Goal: Complete application form: Complete application form

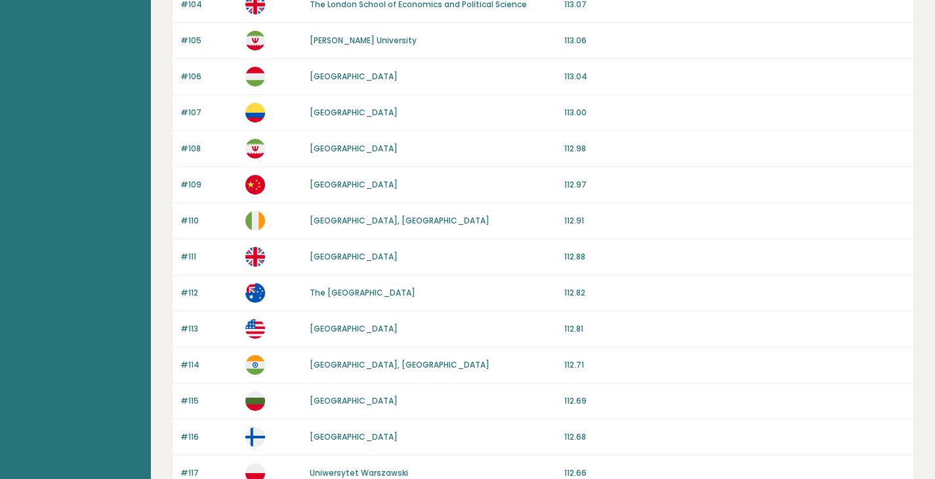
scroll to position [1143, 0]
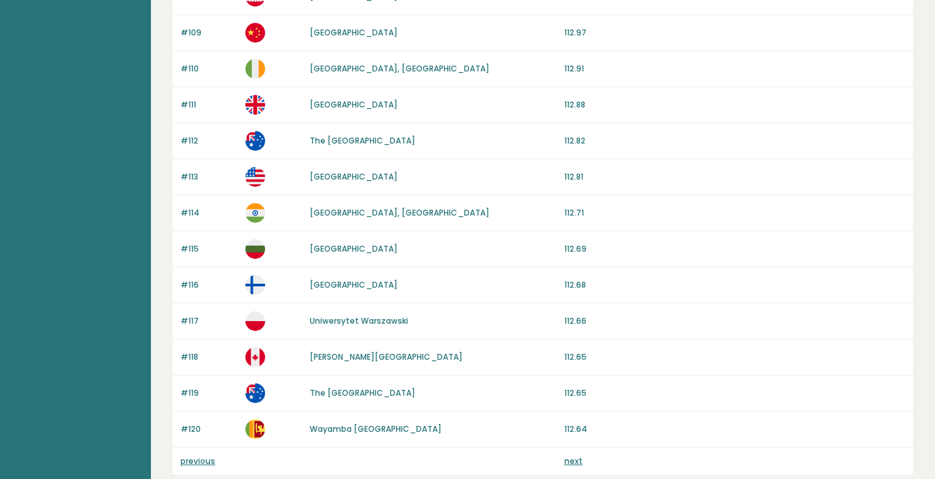
click at [192, 463] on link "previous" at bounding box center [197, 461] width 35 height 11
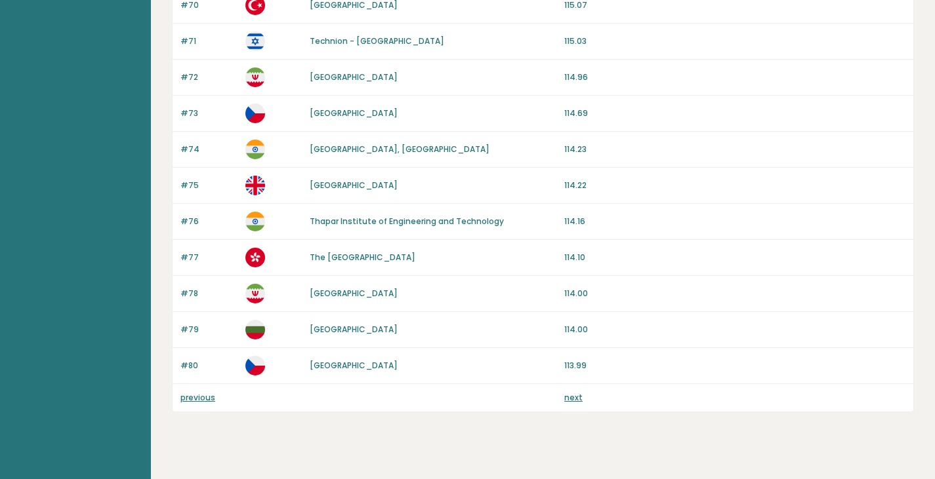
scroll to position [1224, 0]
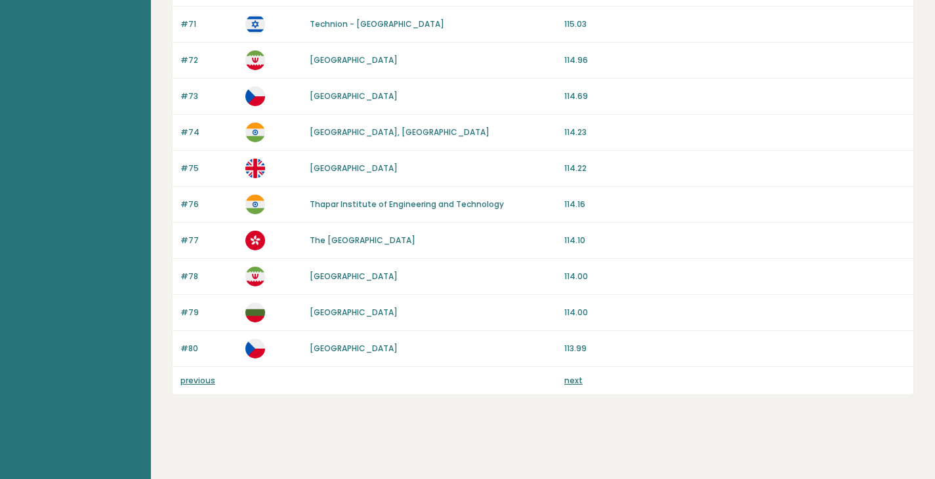
click at [573, 381] on link "next" at bounding box center [573, 380] width 18 height 11
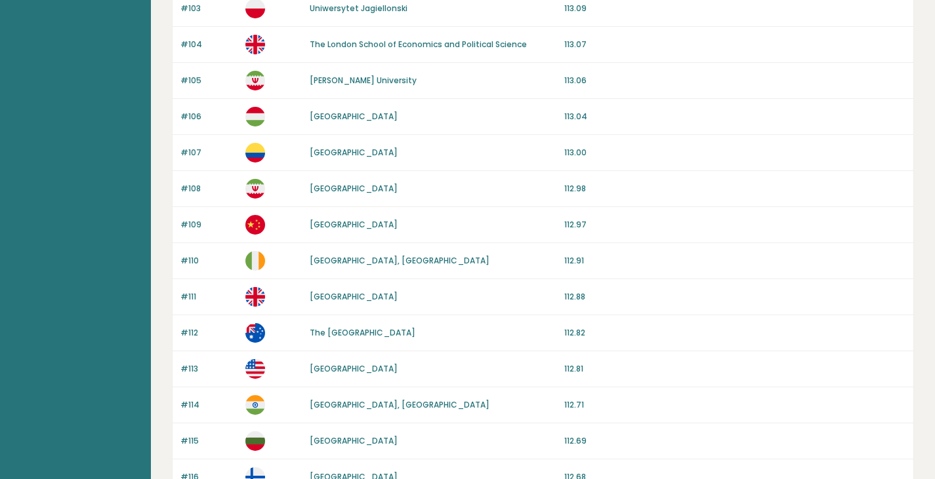
scroll to position [1224, 0]
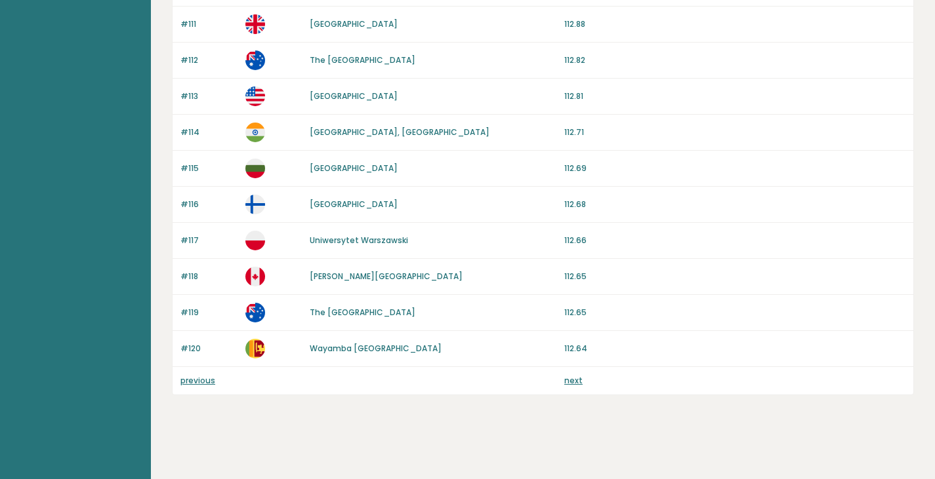
click at [193, 382] on link "previous" at bounding box center [197, 380] width 35 height 11
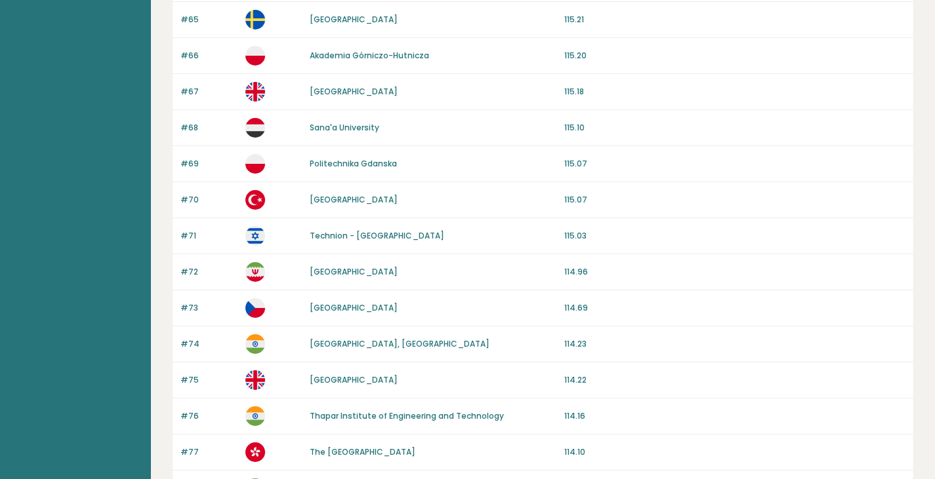
scroll to position [1224, 0]
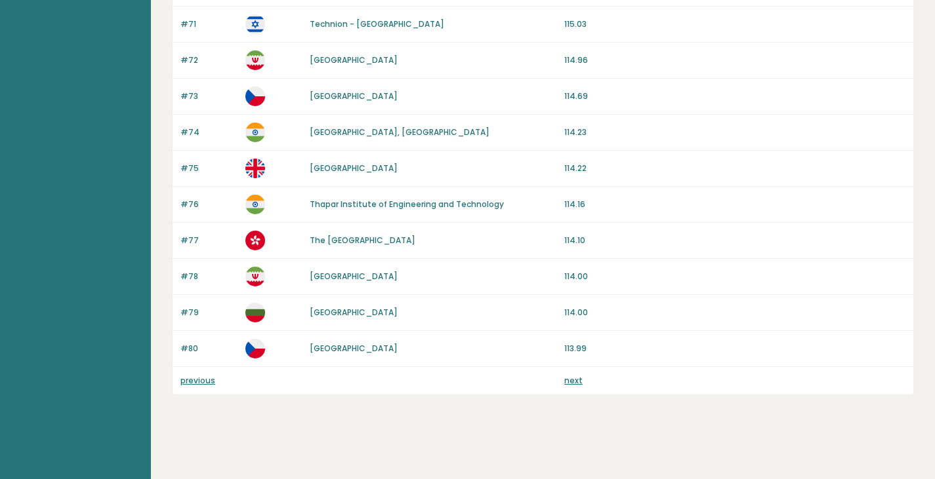
click at [190, 377] on link "previous" at bounding box center [197, 380] width 35 height 11
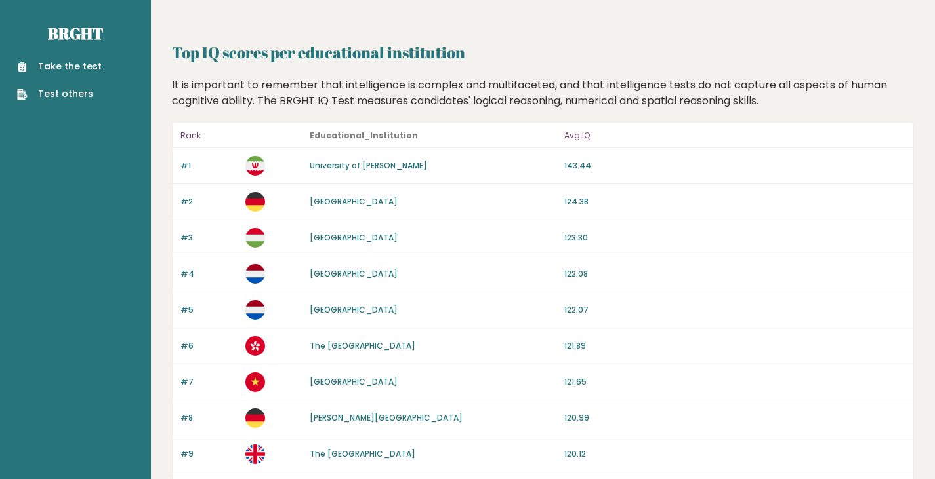
click at [66, 71] on link "Take the test" at bounding box center [59, 67] width 85 height 14
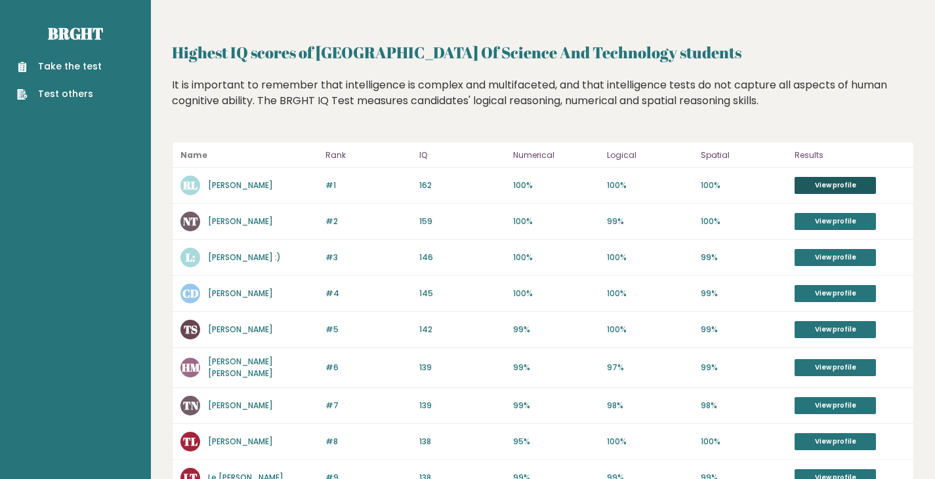
click at [828, 189] on link "View profile" at bounding box center [834, 185] width 81 height 17
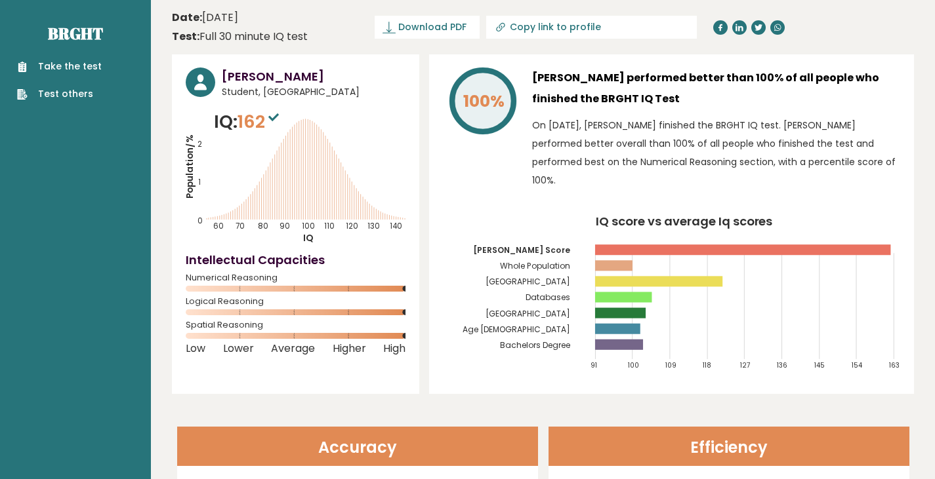
click at [75, 64] on link "Take the test" at bounding box center [59, 67] width 85 height 14
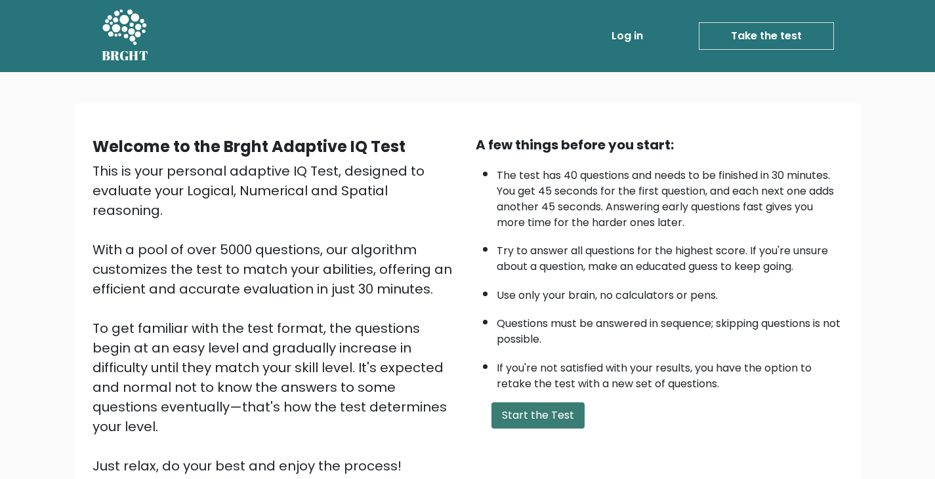
click at [530, 414] on button "Start the Test" at bounding box center [537, 416] width 93 height 26
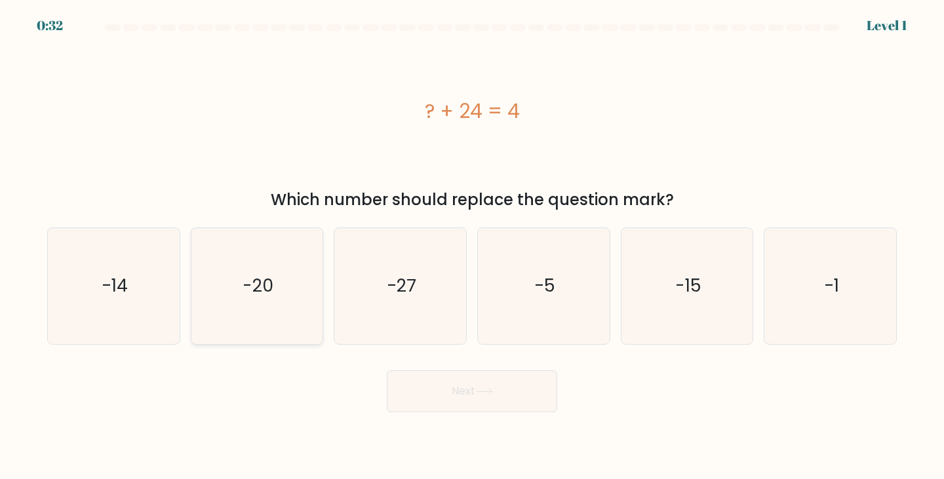
click at [251, 288] on text "-20" at bounding box center [258, 286] width 31 height 24
click at [472, 247] on input "b. -20" at bounding box center [472, 243] width 1 height 7
radio input "true"
click at [460, 392] on button "Next" at bounding box center [472, 392] width 171 height 42
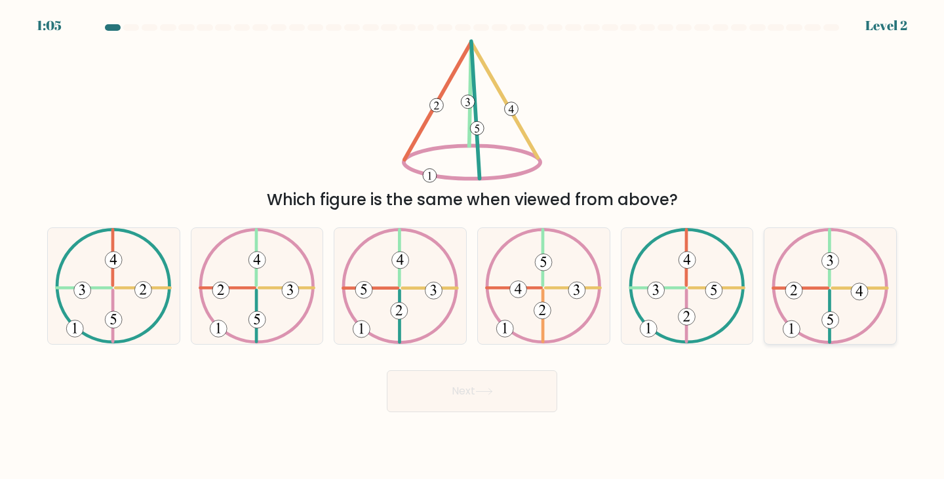
click at [846, 289] on 421 at bounding box center [860, 289] width 55 height 0
click at [473, 247] on input "f." at bounding box center [472, 243] width 1 height 7
radio input "true"
click at [487, 383] on button "Next" at bounding box center [472, 392] width 171 height 42
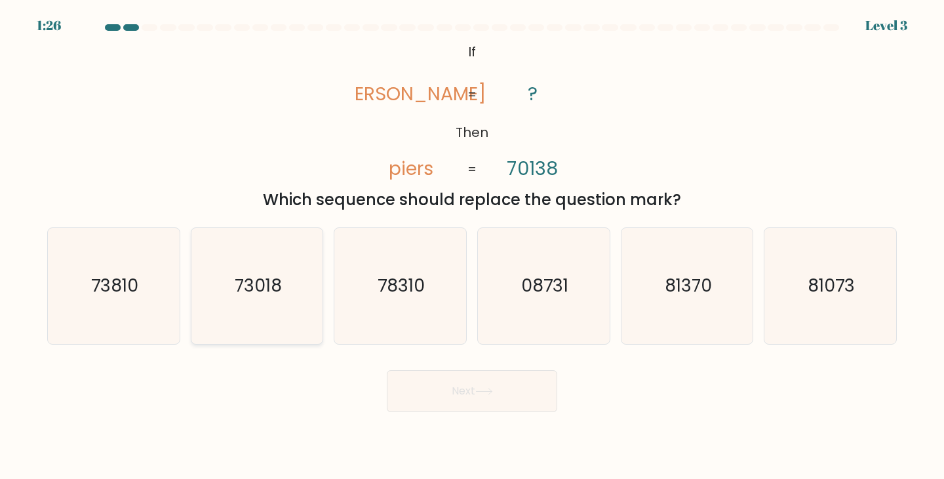
click at [255, 288] on text "73018" at bounding box center [258, 286] width 47 height 24
click at [472, 247] on input "b. 73018" at bounding box center [472, 243] width 1 height 7
radio input "true"
click at [490, 384] on button "Next" at bounding box center [472, 392] width 171 height 42
click at [440, 385] on button "Next" at bounding box center [472, 392] width 171 height 42
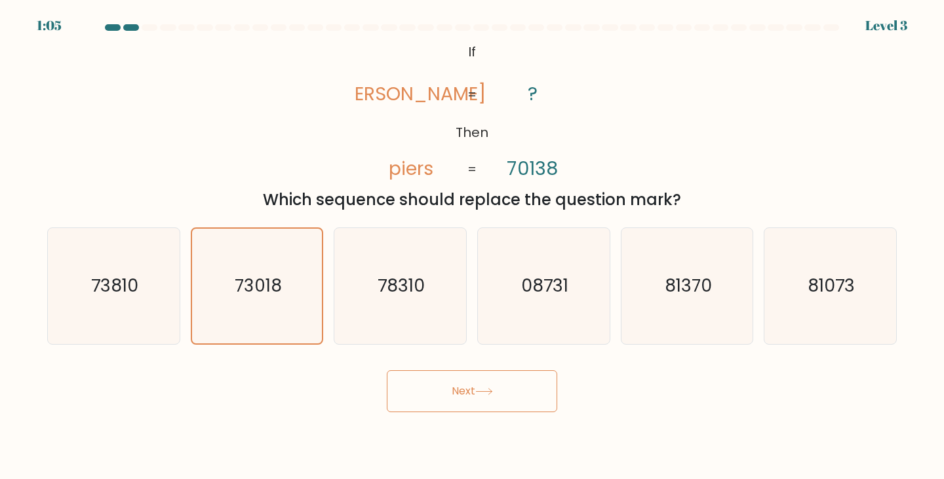
click at [496, 393] on button "Next" at bounding box center [472, 392] width 171 height 42
click at [472, 397] on button "Next" at bounding box center [472, 392] width 171 height 42
click at [231, 252] on icon "73018" at bounding box center [257, 286] width 115 height 115
click at [472, 247] on input "b. 73018" at bounding box center [472, 243] width 1 height 7
click at [514, 400] on button "Next" at bounding box center [472, 392] width 171 height 42
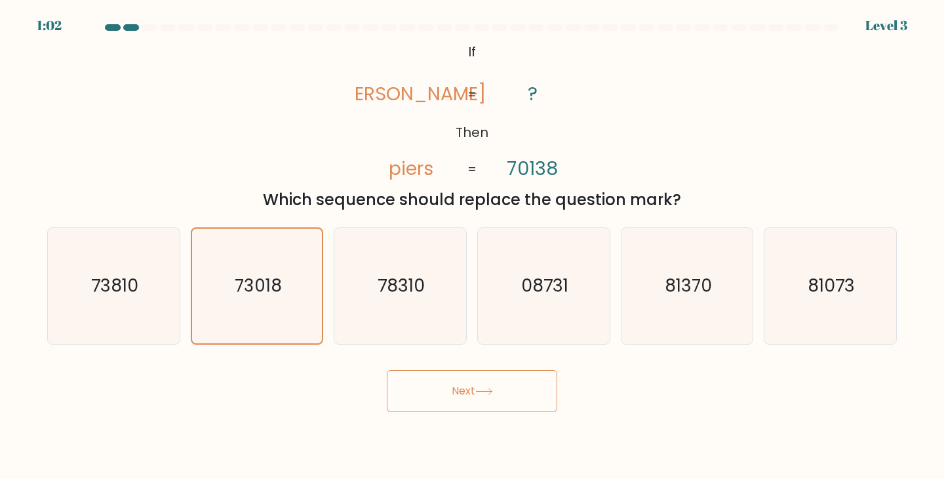
click at [514, 400] on button "Next" at bounding box center [472, 392] width 171 height 42
click at [363, 415] on body "0:58 Level 3 If" at bounding box center [472, 239] width 944 height 479
click at [487, 387] on button "Next" at bounding box center [472, 392] width 171 height 42
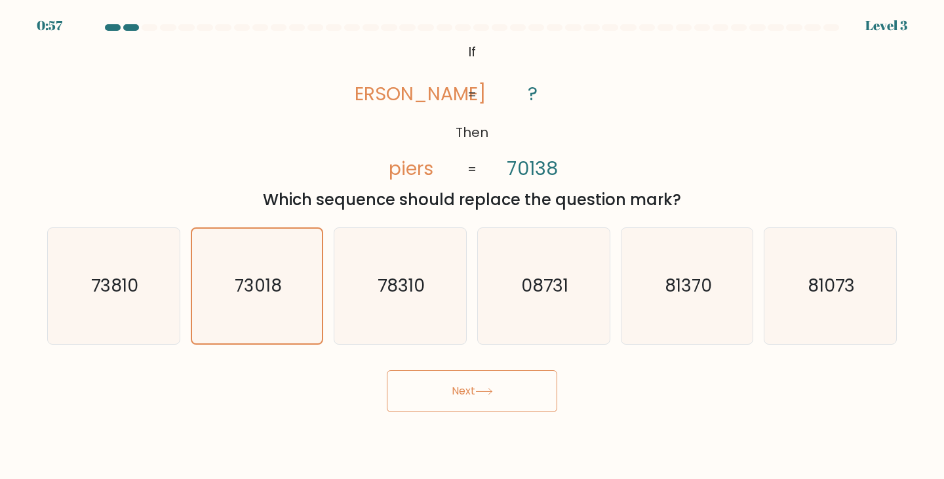
click at [487, 387] on button "Next" at bounding box center [472, 392] width 171 height 42
click at [757, 451] on body "0:56 Level 3 If" at bounding box center [472, 239] width 944 height 479
click at [295, 116] on div "@import url('https://fonts.googleapis.com/css?family=Abril+Fatface:400,100,100i…" at bounding box center [472, 125] width 866 height 172
click at [249, 298] on icon "73018" at bounding box center [257, 286] width 116 height 116
click at [472, 247] on input "b. 73018" at bounding box center [472, 243] width 1 height 7
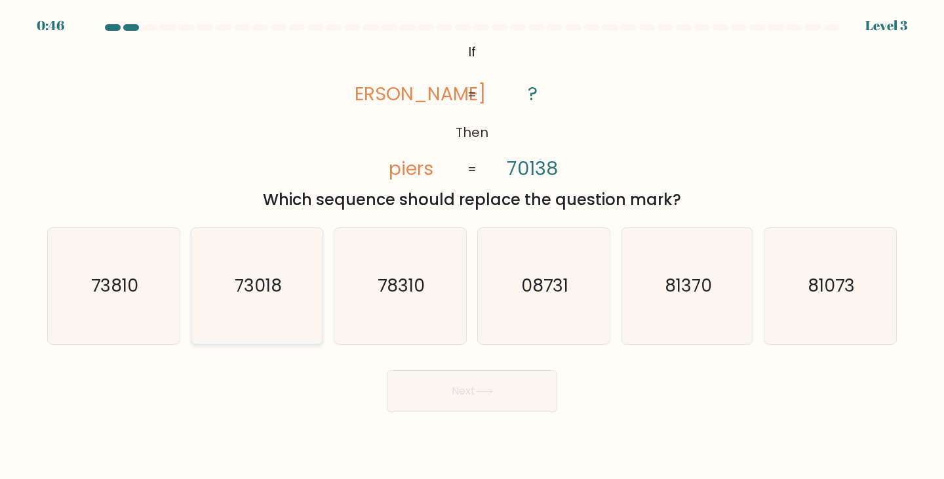
radio input "true"
click at [481, 390] on icon at bounding box center [484, 391] width 18 height 7
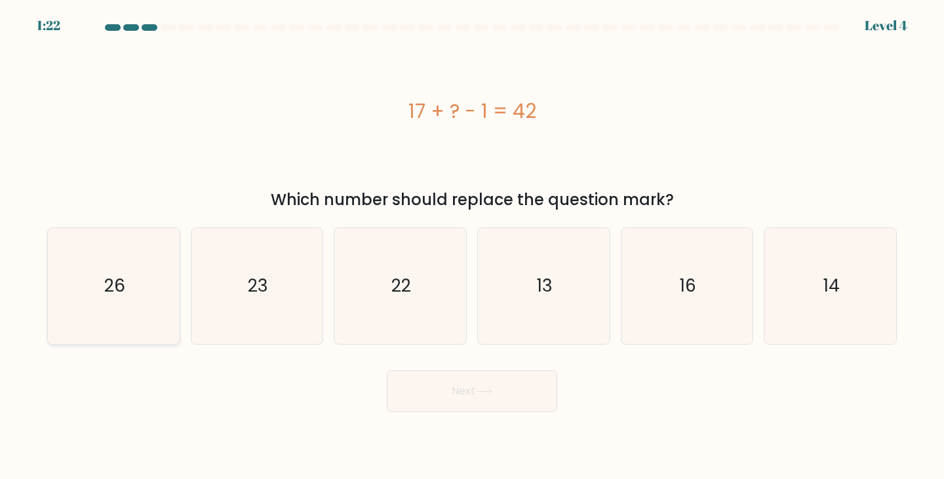
click at [136, 291] on icon "26" at bounding box center [114, 286] width 116 height 116
click at [472, 247] on input "a. 26" at bounding box center [472, 243] width 1 height 7
radio input "true"
click at [476, 392] on button "Next" at bounding box center [472, 392] width 171 height 42
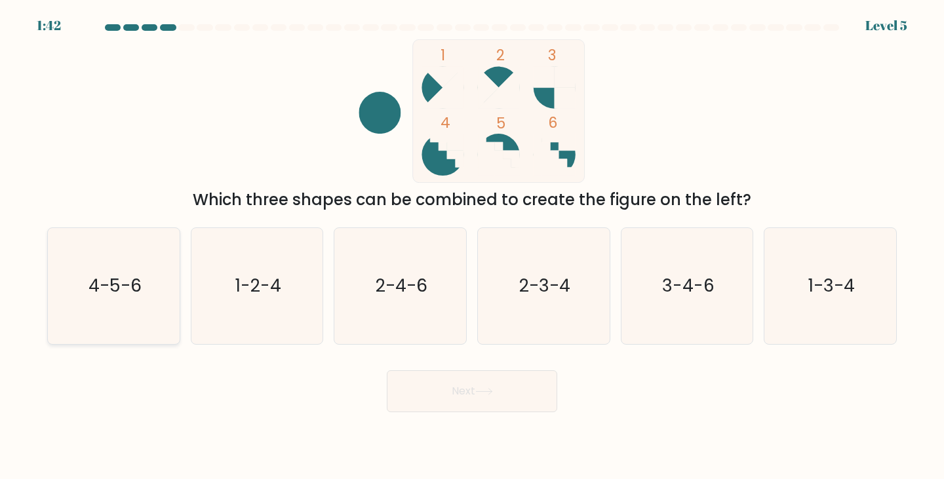
click at [110, 290] on text "4-5-6" at bounding box center [115, 286] width 53 height 24
click at [472, 247] on input "a. 4-5-6" at bounding box center [472, 243] width 1 height 7
radio input "true"
click at [479, 382] on button "Next" at bounding box center [472, 392] width 171 height 42
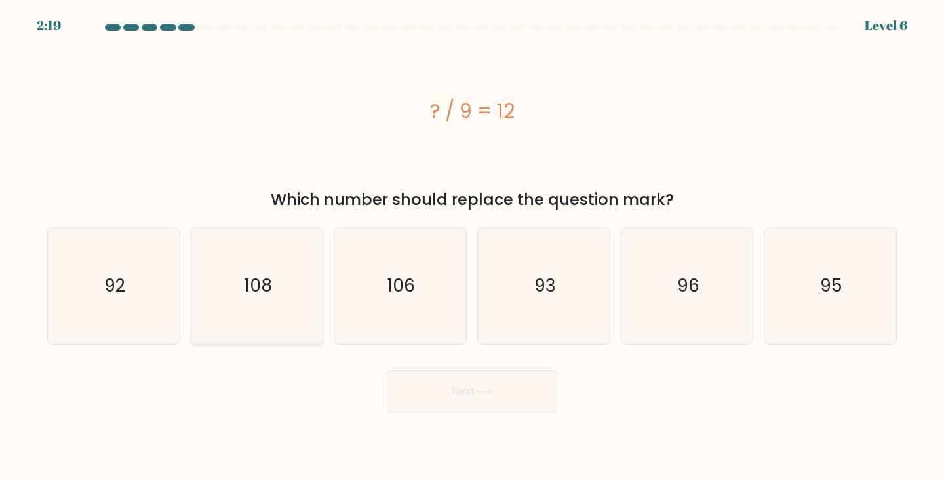
click at [265, 286] on text "108" at bounding box center [259, 286] width 28 height 24
click at [472, 247] on input "b. 108" at bounding box center [472, 243] width 1 height 7
radio input "true"
click at [487, 390] on icon at bounding box center [484, 391] width 18 height 7
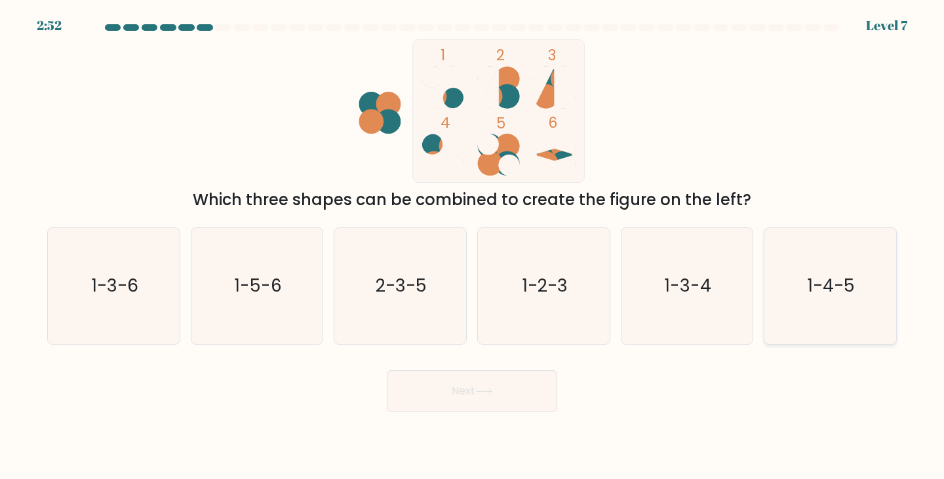
click at [838, 296] on text "1-4-5" at bounding box center [831, 286] width 47 height 24
click at [473, 247] on input "f. 1-4-5" at bounding box center [472, 243] width 1 height 7
radio input "true"
click at [484, 397] on button "Next" at bounding box center [472, 392] width 171 height 42
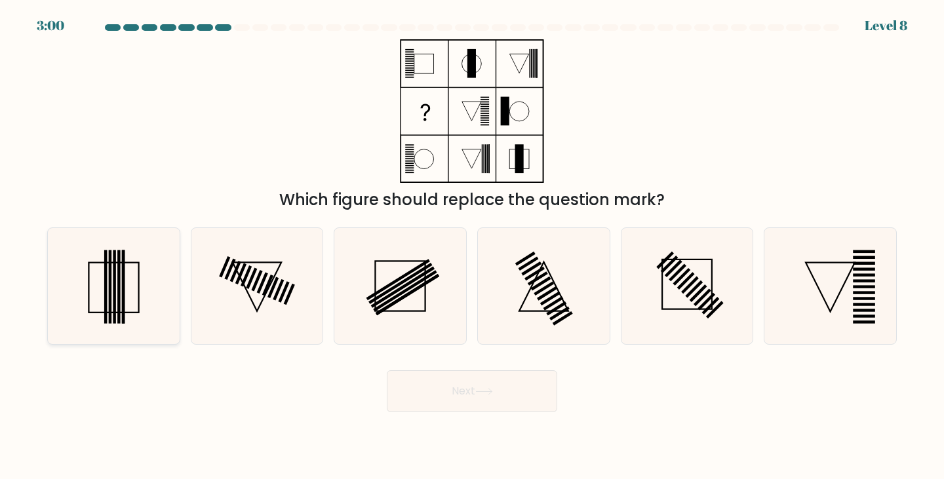
click at [127, 293] on icon at bounding box center [114, 286] width 116 height 116
click at [472, 247] on input "a." at bounding box center [472, 243] width 1 height 7
radio input "true"
click at [472, 405] on button "Next" at bounding box center [472, 392] width 171 height 42
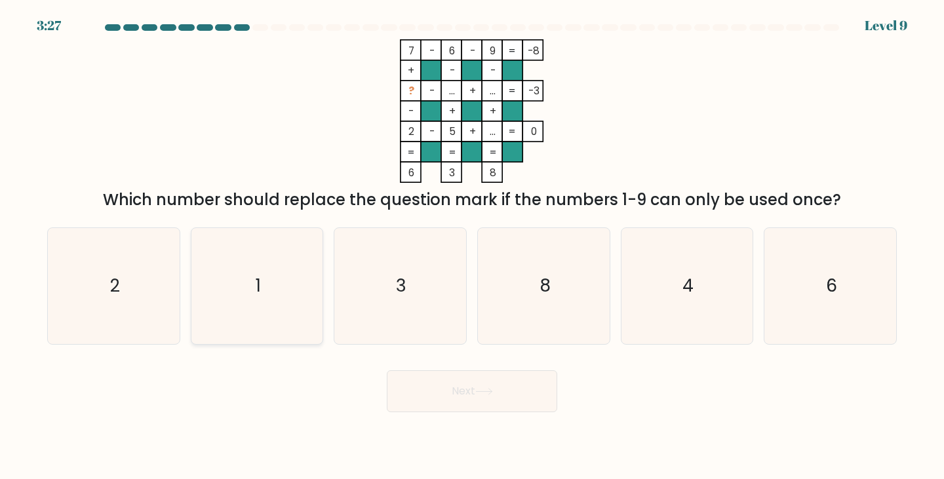
click at [272, 279] on icon "1" at bounding box center [257, 286] width 116 height 116
click at [472, 247] on input "b. 1" at bounding box center [472, 243] width 1 height 7
radio input "true"
click at [477, 390] on button "Next" at bounding box center [472, 392] width 171 height 42
click at [480, 385] on button "Next" at bounding box center [472, 392] width 171 height 42
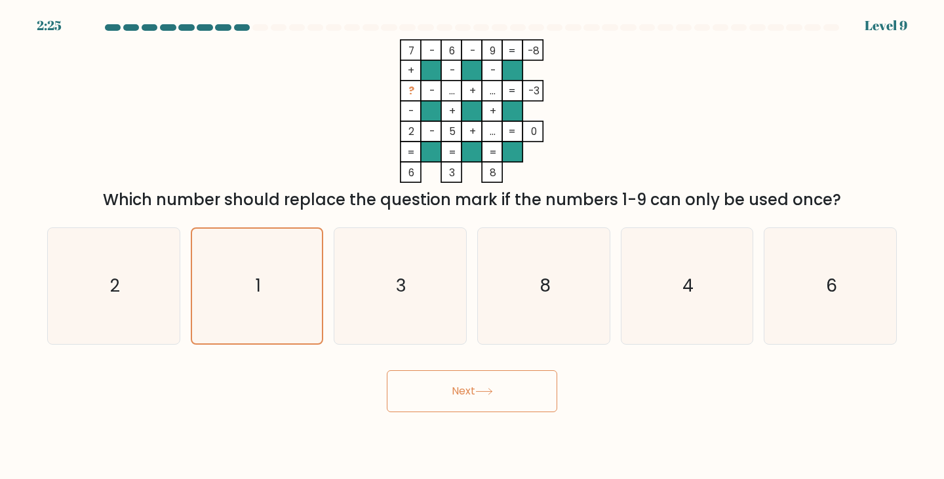
click at [439, 393] on button "Next" at bounding box center [472, 392] width 171 height 42
click at [361, 401] on div "Next" at bounding box center [472, 387] width 866 height 52
click at [487, 388] on button "Next" at bounding box center [472, 392] width 171 height 42
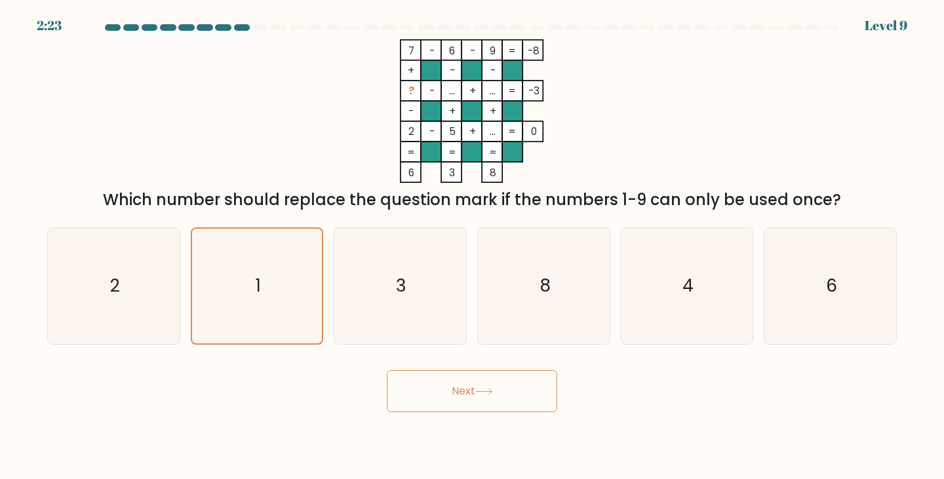
click at [487, 388] on button "Next" at bounding box center [472, 392] width 171 height 42
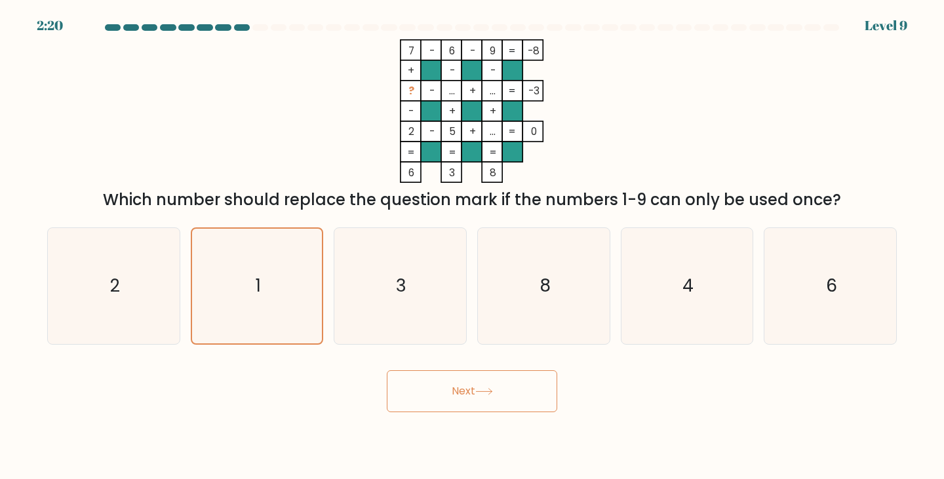
click at [431, 372] on button "Next" at bounding box center [472, 392] width 171 height 42
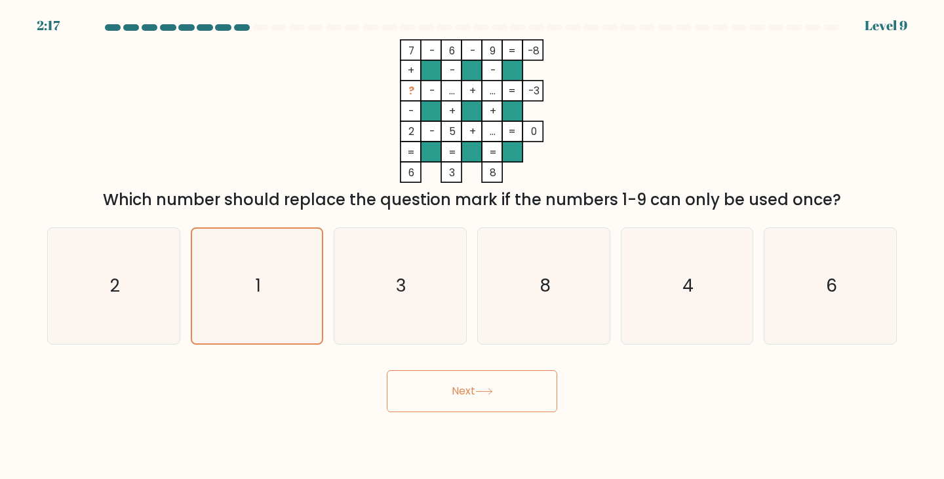
click at [321, 398] on div "Next" at bounding box center [472, 387] width 866 height 52
click at [254, 285] on icon "1" at bounding box center [257, 286] width 116 height 116
click at [472, 247] on input "b. 1" at bounding box center [472, 243] width 1 height 7
radio input "true"
click at [463, 392] on button "Next" at bounding box center [472, 392] width 171 height 42
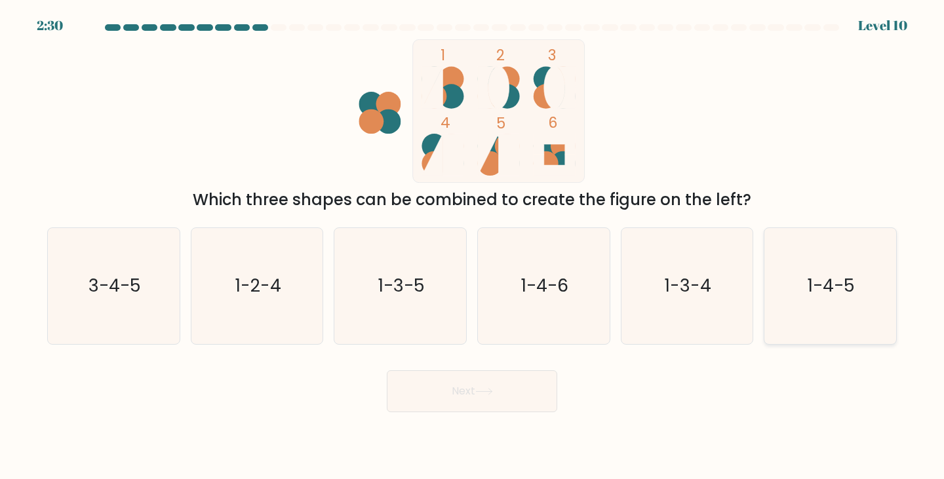
click at [810, 313] on icon "1-4-5" at bounding box center [831, 286] width 116 height 116
click at [473, 247] on input "f. 1-4-5" at bounding box center [472, 243] width 1 height 7
radio input "true"
click at [456, 395] on button "Next" at bounding box center [472, 392] width 171 height 42
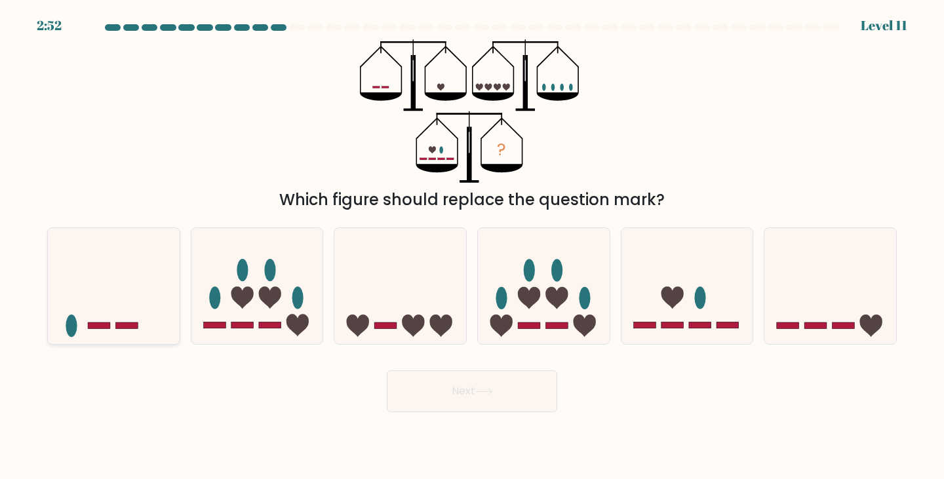
click at [108, 275] on icon at bounding box center [114, 286] width 132 height 109
click at [472, 247] on input "a." at bounding box center [472, 243] width 1 height 7
radio input "true"
click at [658, 287] on icon at bounding box center [688, 286] width 132 height 109
click at [473, 247] on input "e." at bounding box center [472, 243] width 1 height 7
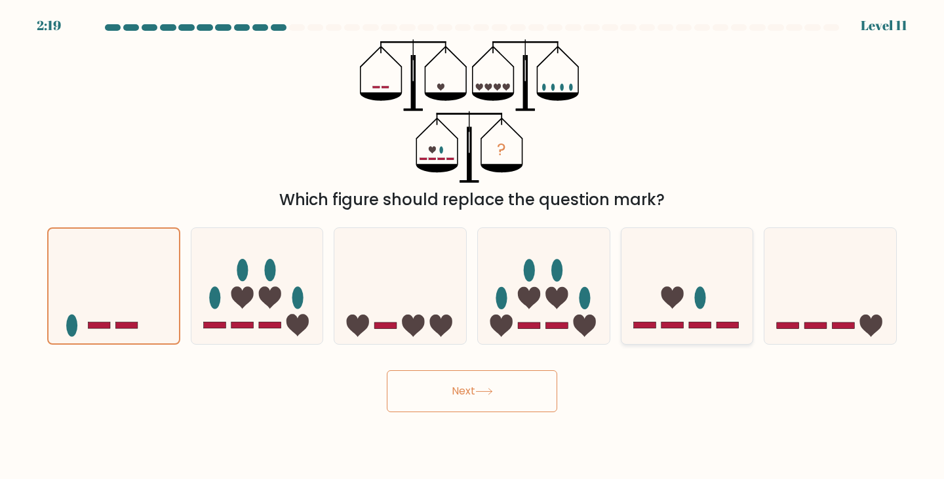
radio input "true"
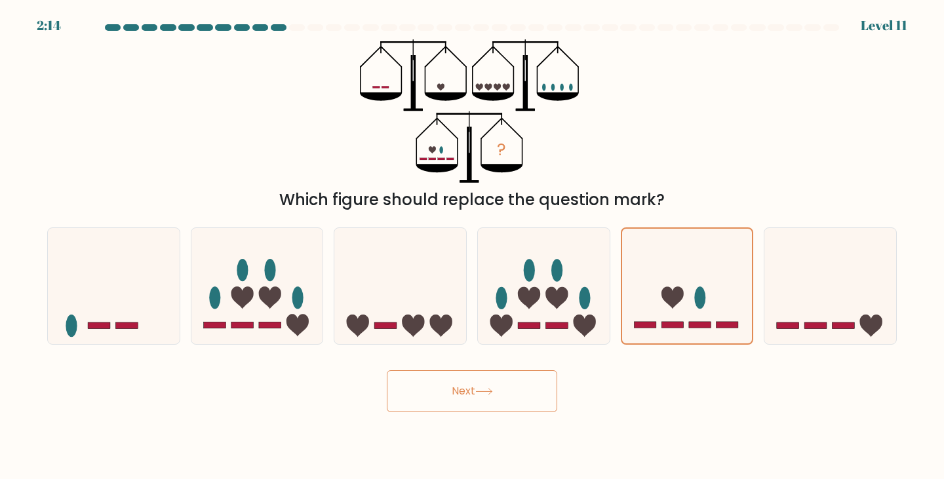
click at [488, 393] on icon at bounding box center [484, 391] width 18 height 7
click at [413, 399] on button "Next" at bounding box center [472, 392] width 171 height 42
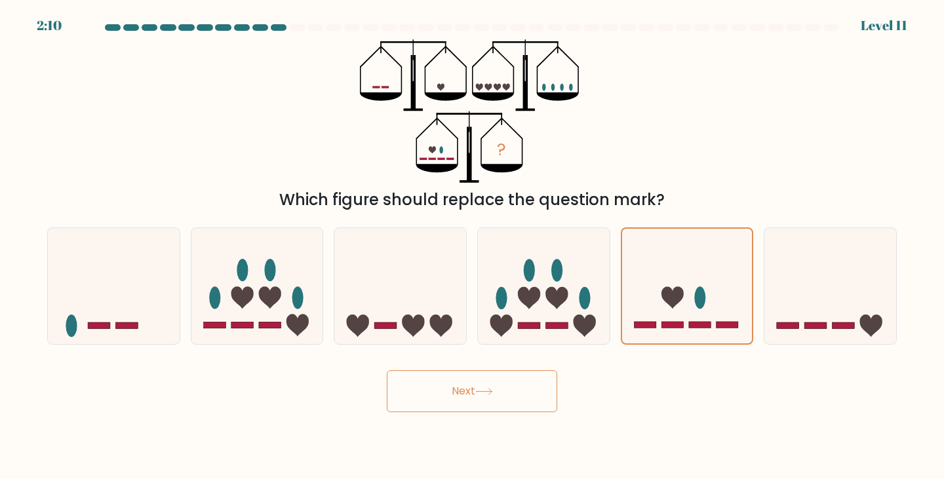
click at [413, 399] on button "Next" at bounding box center [472, 392] width 171 height 42
click at [502, 399] on button "Next" at bounding box center [472, 392] width 171 height 42
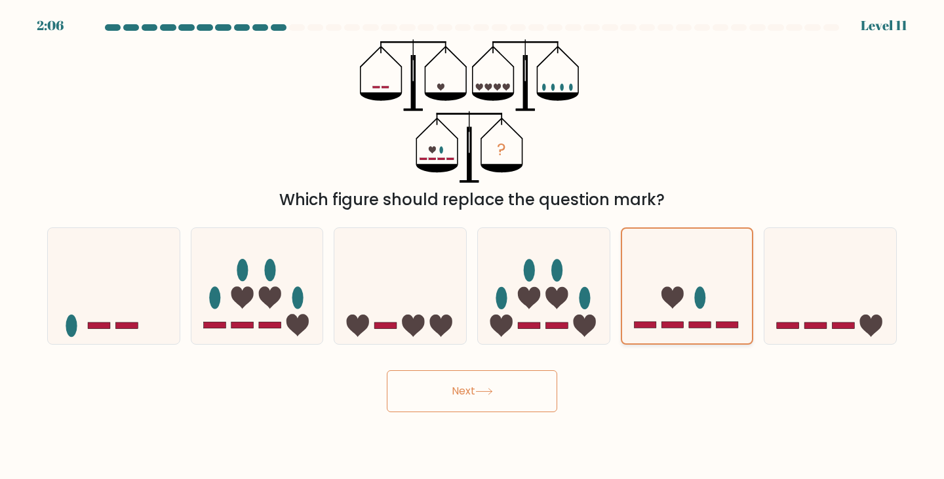
click at [680, 287] on icon at bounding box center [687, 286] width 131 height 108
click at [473, 247] on input "e." at bounding box center [472, 243] width 1 height 7
click at [680, 287] on icon at bounding box center [687, 286] width 131 height 108
click at [473, 247] on input "e." at bounding box center [472, 243] width 1 height 7
click at [680, 287] on icon at bounding box center [687, 286] width 131 height 108
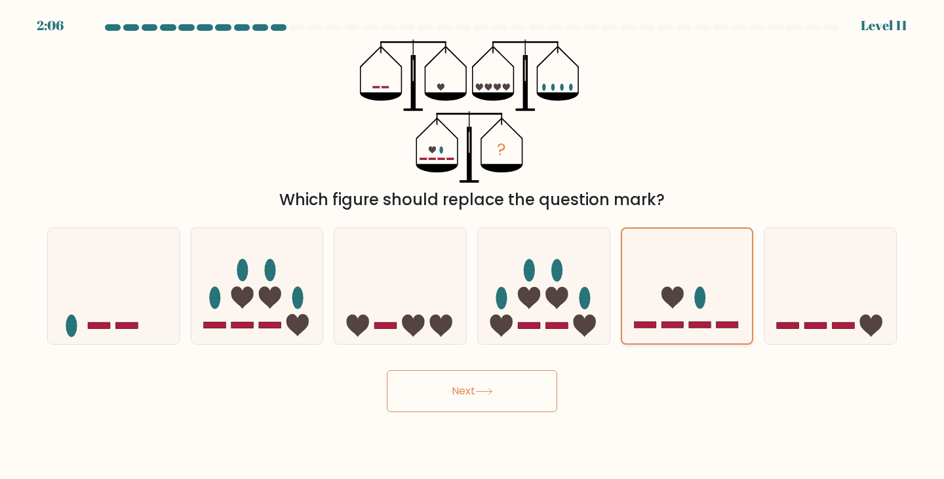
click at [473, 247] on input "e." at bounding box center [472, 243] width 1 height 7
click at [680, 287] on icon at bounding box center [687, 286] width 131 height 108
click at [473, 247] on input "e." at bounding box center [472, 243] width 1 height 7
click at [447, 401] on button "Next" at bounding box center [472, 392] width 171 height 42
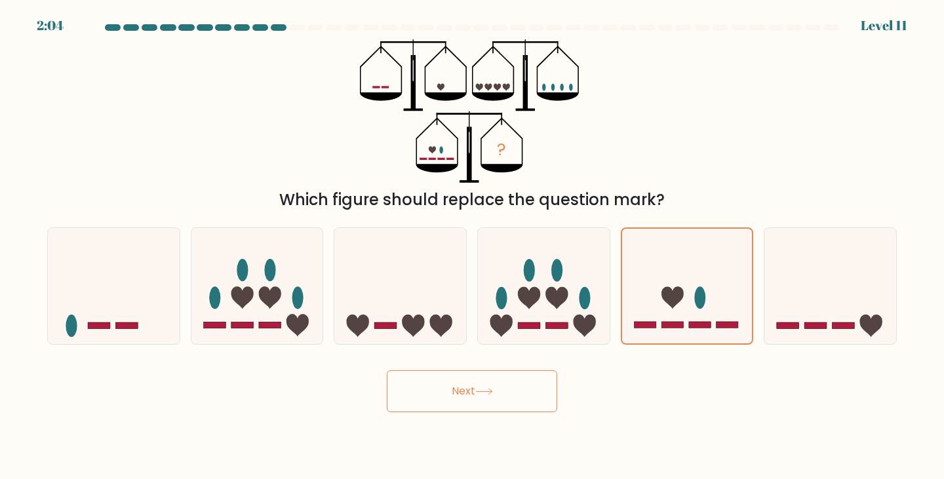
click at [447, 401] on button "Next" at bounding box center [472, 392] width 171 height 42
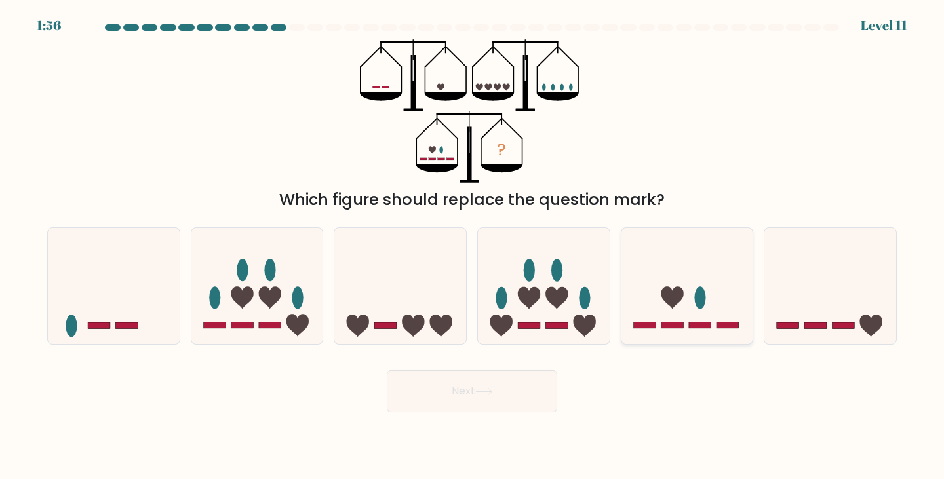
click at [691, 316] on icon at bounding box center [688, 286] width 132 height 109
click at [473, 247] on input "e." at bounding box center [472, 243] width 1 height 7
radio input "true"
click at [516, 395] on button "Next" at bounding box center [472, 392] width 171 height 42
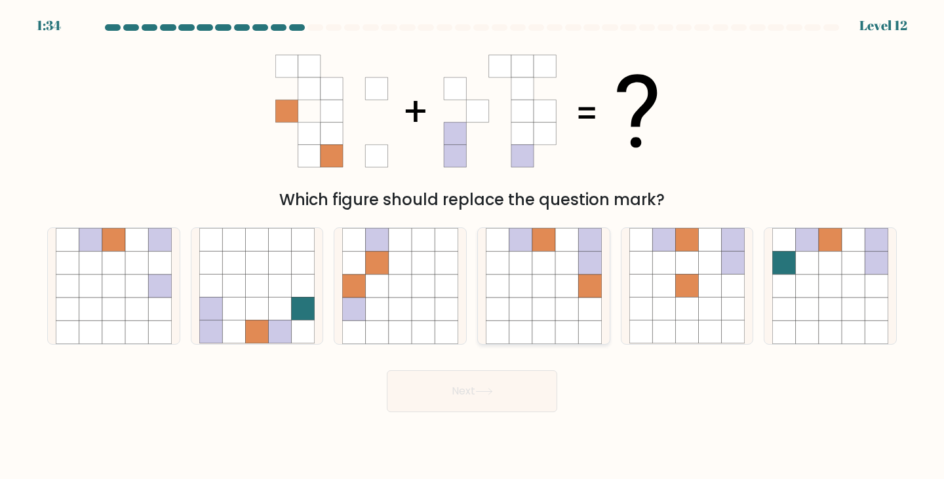
click at [513, 301] on icon at bounding box center [521, 309] width 23 height 23
click at [473, 247] on input "d." at bounding box center [472, 243] width 1 height 7
radio input "true"
click at [468, 392] on button "Next" at bounding box center [472, 392] width 171 height 42
click at [478, 406] on button "Next" at bounding box center [472, 392] width 171 height 42
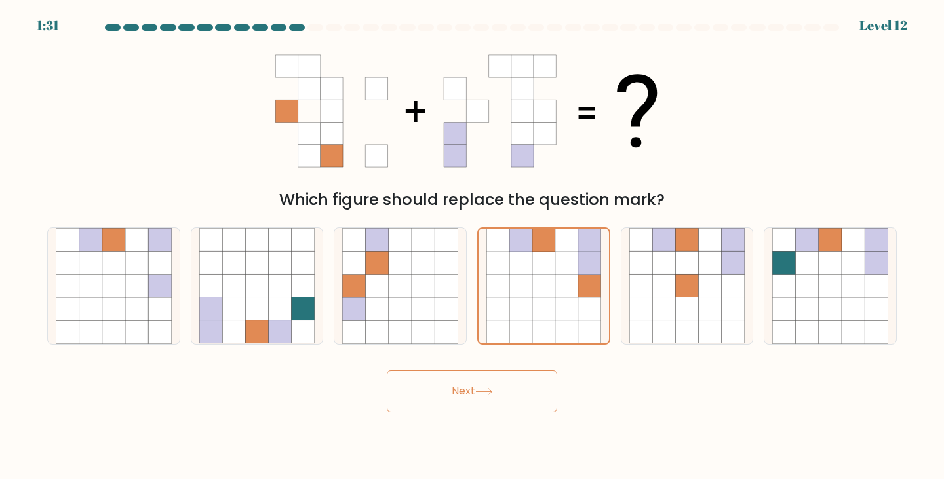
click at [478, 406] on button "Next" at bounding box center [472, 392] width 171 height 42
click at [479, 386] on button "Next" at bounding box center [472, 392] width 171 height 42
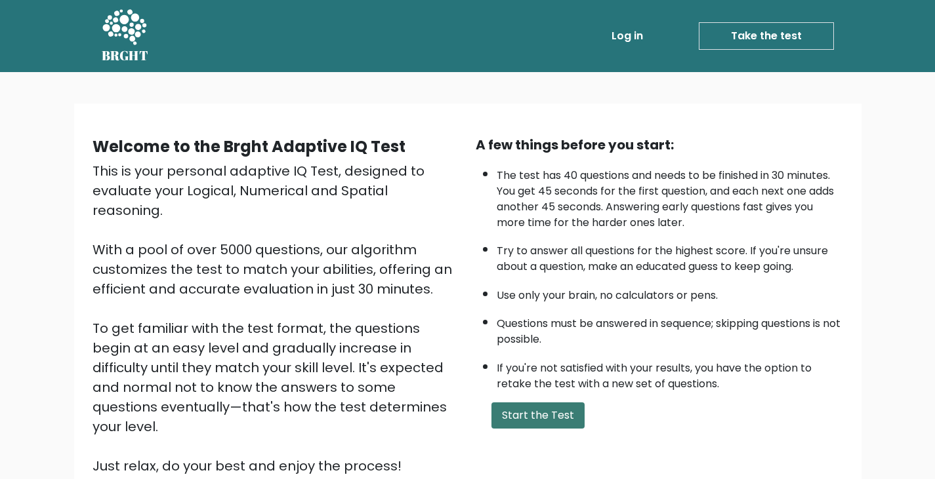
click at [542, 416] on button "Start the Test" at bounding box center [537, 416] width 93 height 26
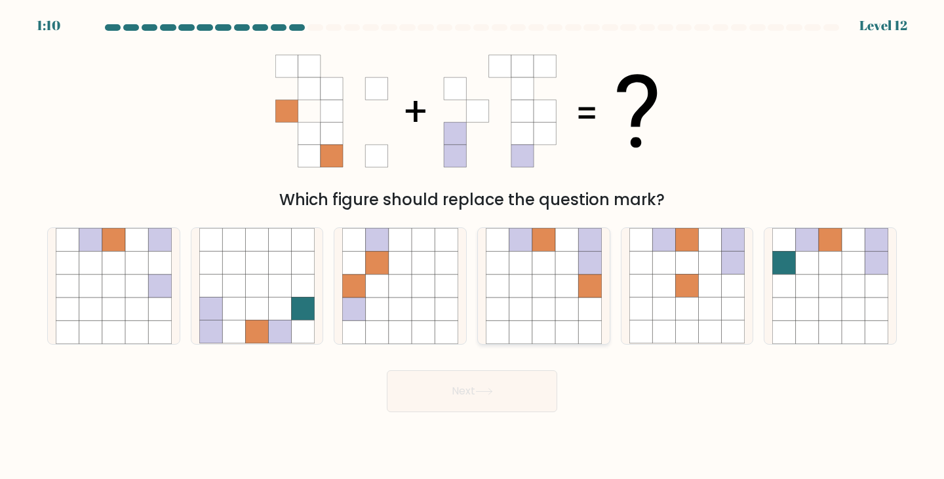
click at [527, 304] on icon at bounding box center [521, 309] width 23 height 23
click at [473, 247] on input "d." at bounding box center [472, 243] width 1 height 7
radio input "true"
click at [483, 389] on icon at bounding box center [484, 391] width 18 height 7
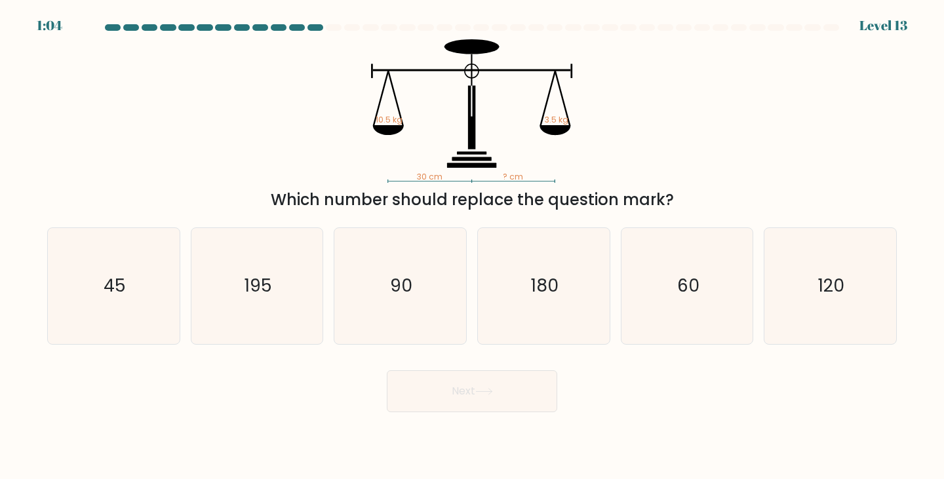
click at [294, 399] on div "Next" at bounding box center [472, 387] width 866 height 52
click at [113, 290] on text "45" at bounding box center [115, 286] width 22 height 24
click at [472, 247] on input "a. 45" at bounding box center [472, 243] width 1 height 7
radio input "true"
click at [491, 405] on button "Next" at bounding box center [472, 392] width 171 height 42
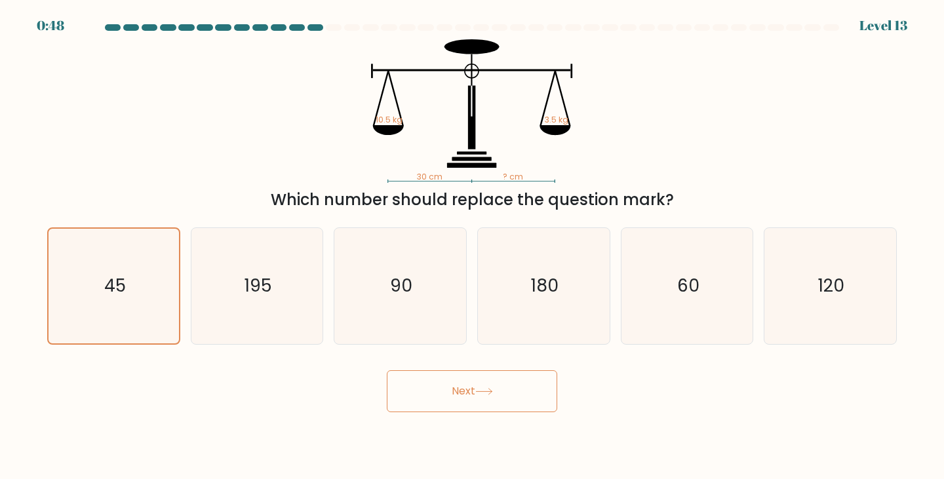
click at [460, 392] on button "Next" at bounding box center [472, 392] width 171 height 42
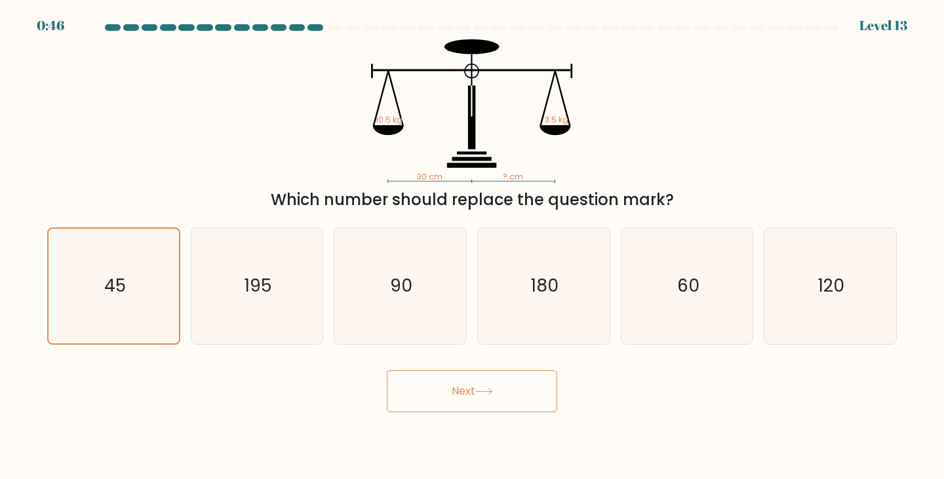
click at [460, 392] on button "Next" at bounding box center [472, 392] width 171 height 42
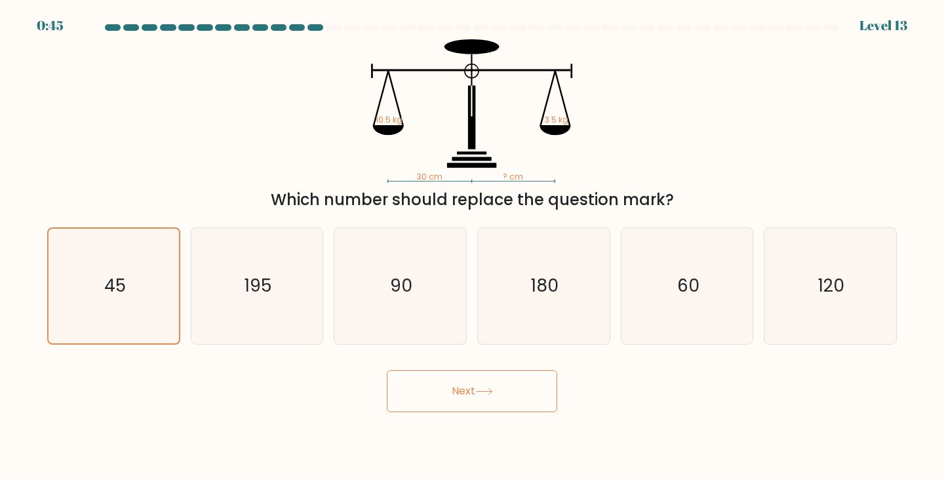
click at [460, 392] on button "Next" at bounding box center [472, 392] width 171 height 42
click at [254, 132] on div "30 cm ? cm 10.5 kg 3.5 kg Which number should replace the question mark?" at bounding box center [472, 125] width 866 height 172
click at [467, 378] on button "Next" at bounding box center [472, 392] width 171 height 42
